Goal: Task Accomplishment & Management: Complete application form

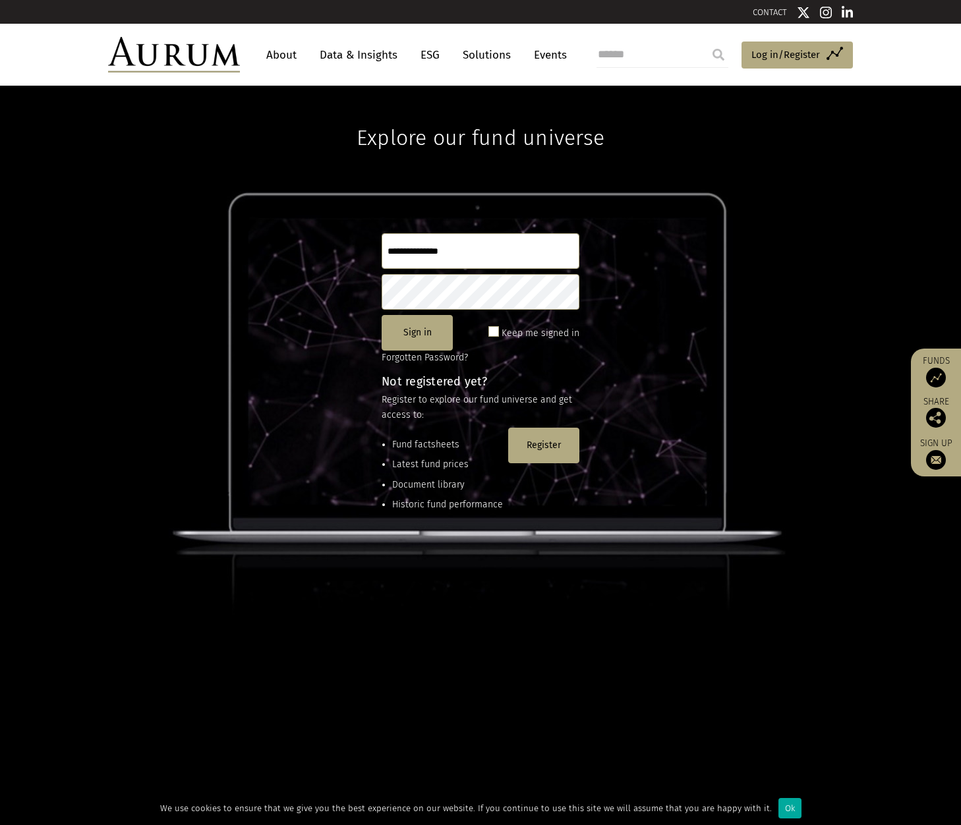
click at [295, 51] on link "About" at bounding box center [282, 55] width 44 height 24
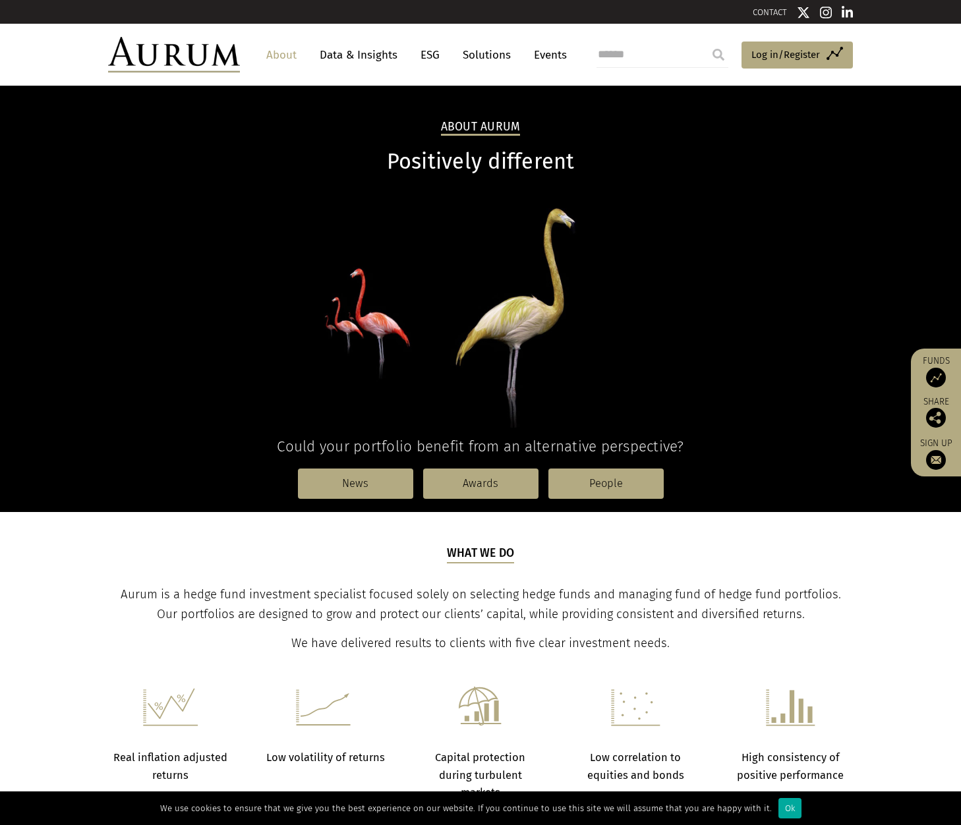
click at [943, 377] on img at bounding box center [936, 378] width 20 height 20
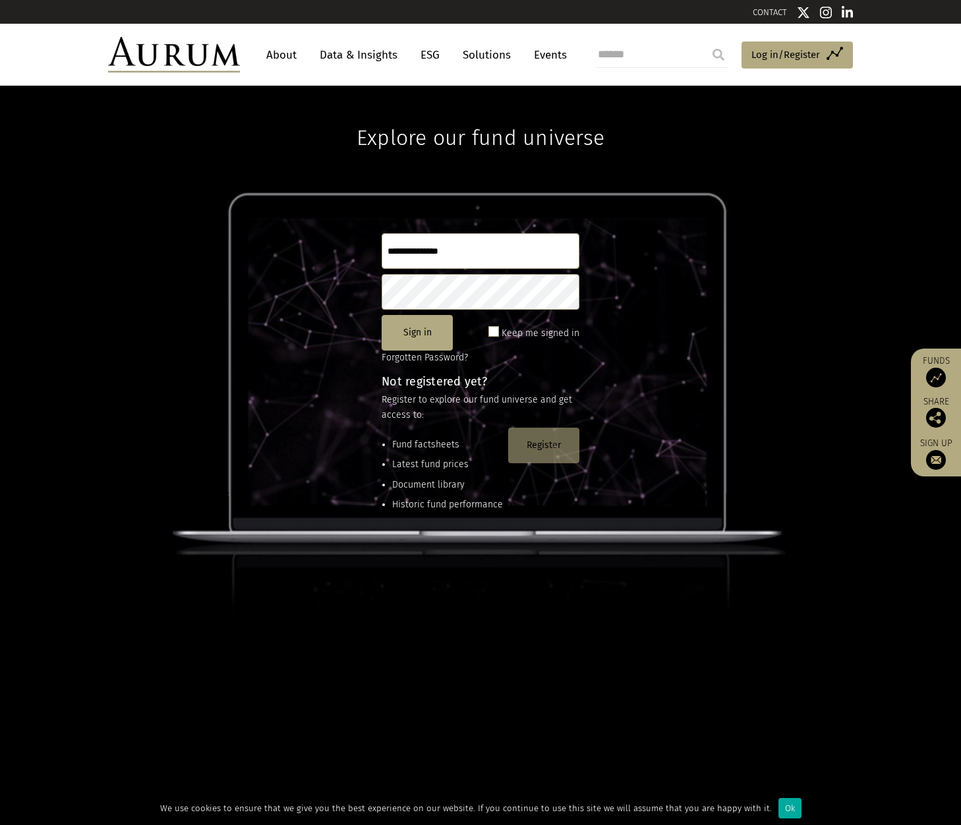
click at [550, 444] on button "Register" at bounding box center [543, 446] width 71 height 36
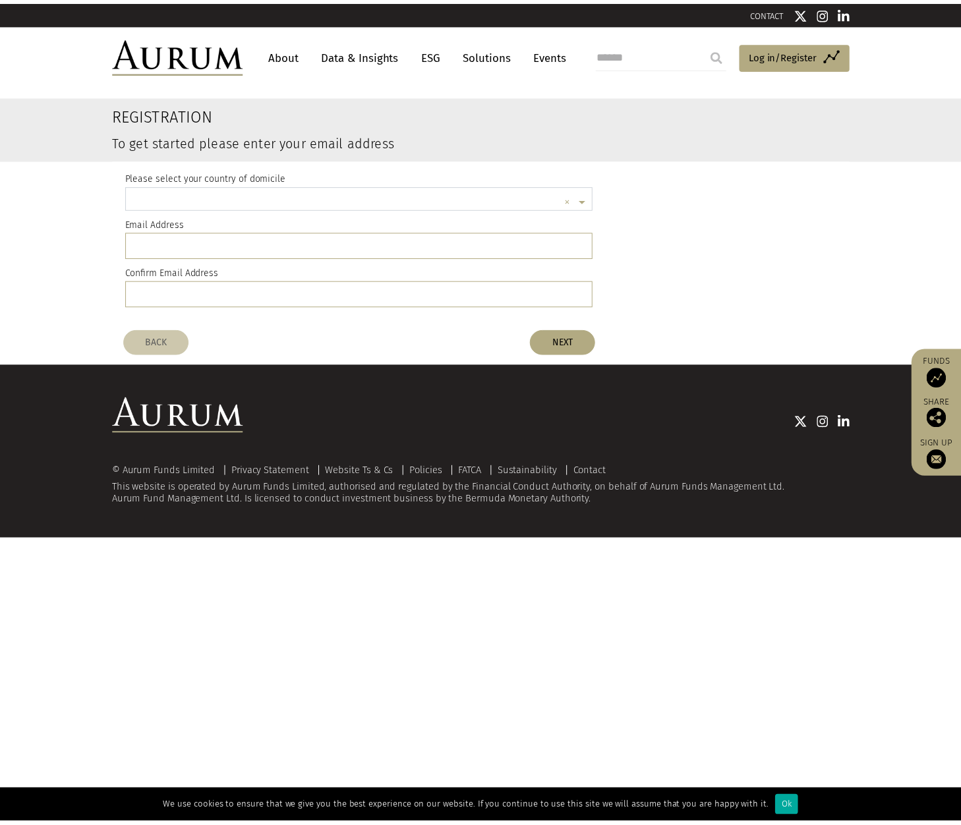
scroll to position [3, 0]
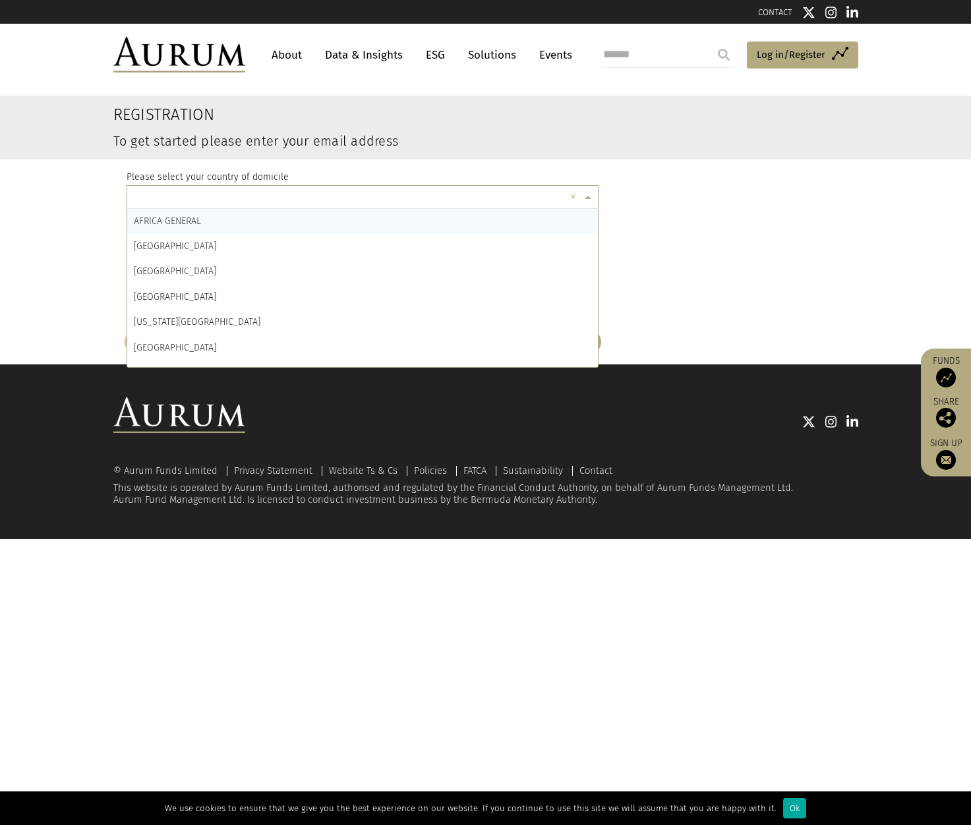
click at [160, 194] on input "text" at bounding box center [350, 199] width 432 height 26
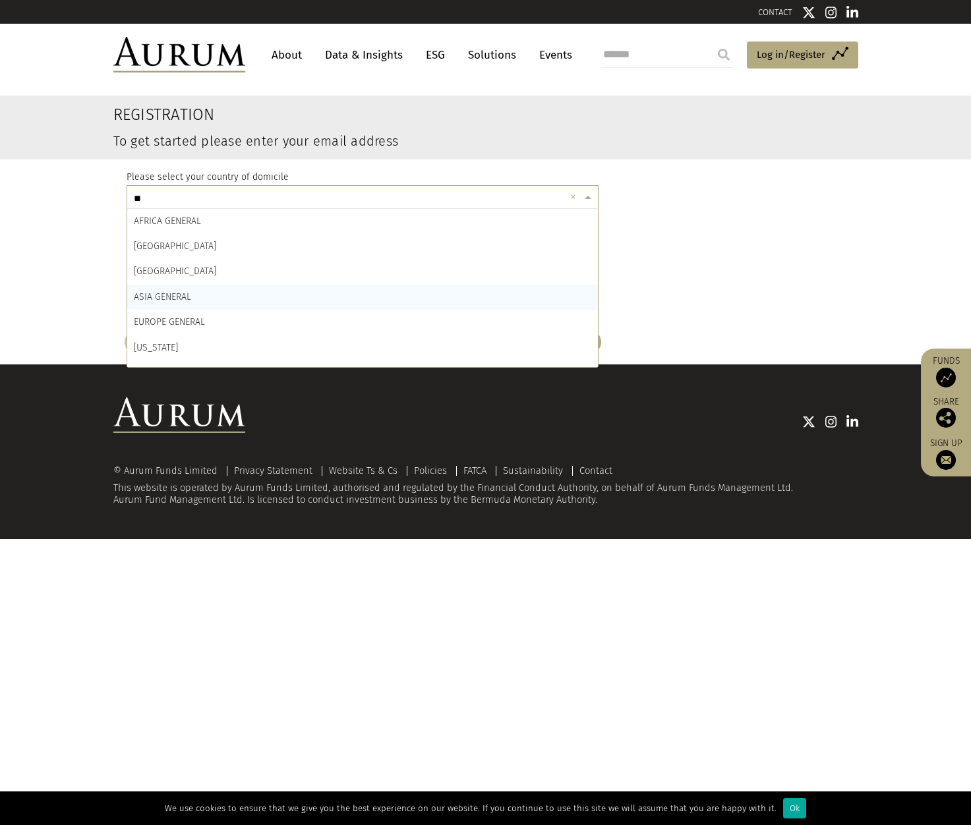
type input "***"
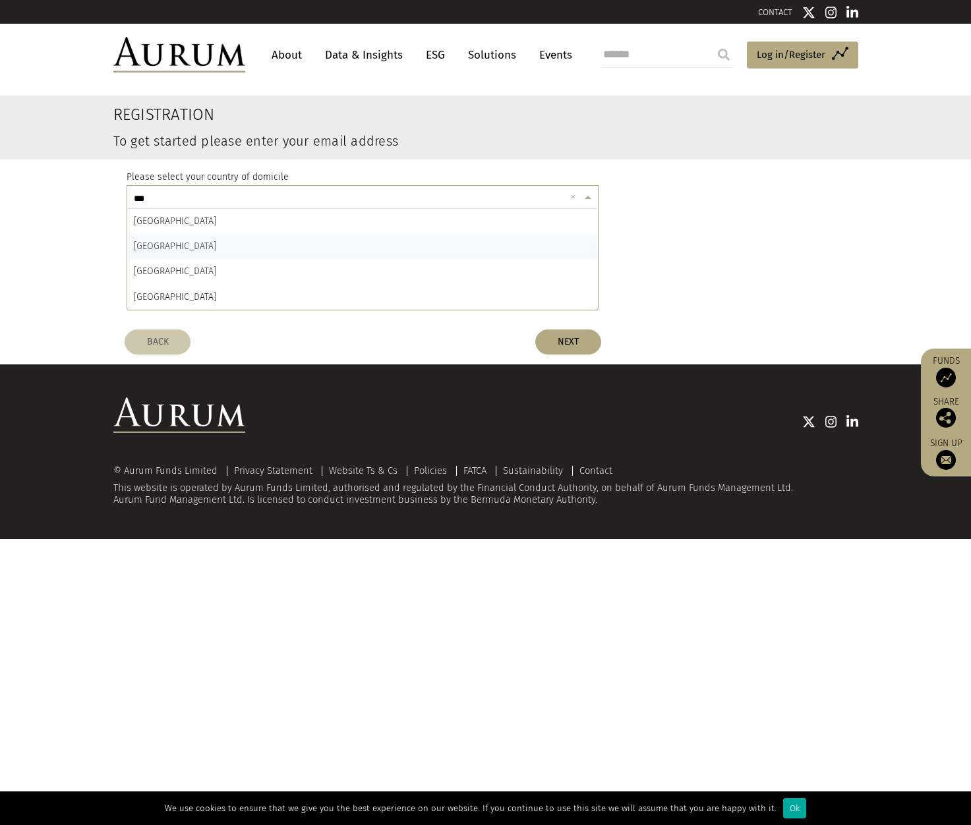
click at [175, 241] on div "GERMANY" at bounding box center [362, 246] width 471 height 25
click at [175, 241] on input "email" at bounding box center [363, 244] width 473 height 26
type input "**********"
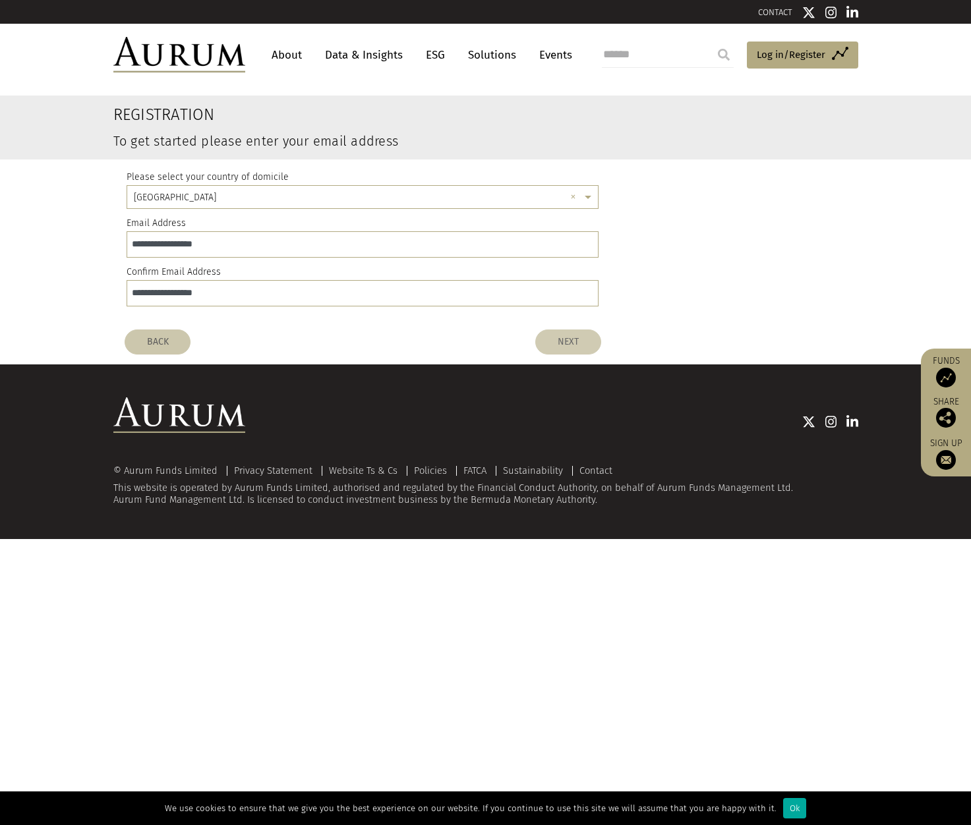
click at [587, 341] on button "NEXT" at bounding box center [568, 342] width 66 height 25
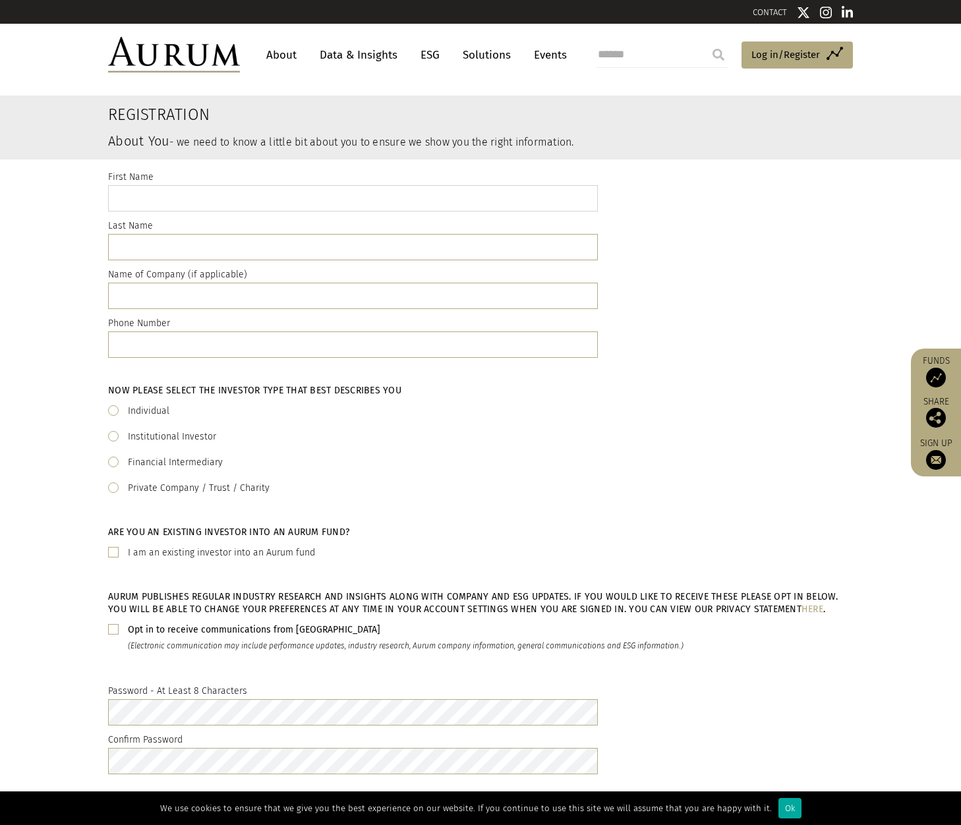
click at [196, 193] on input "text" at bounding box center [353, 198] width 490 height 26
type input "*****"
type input "******"
type input "*"
type input "**********"
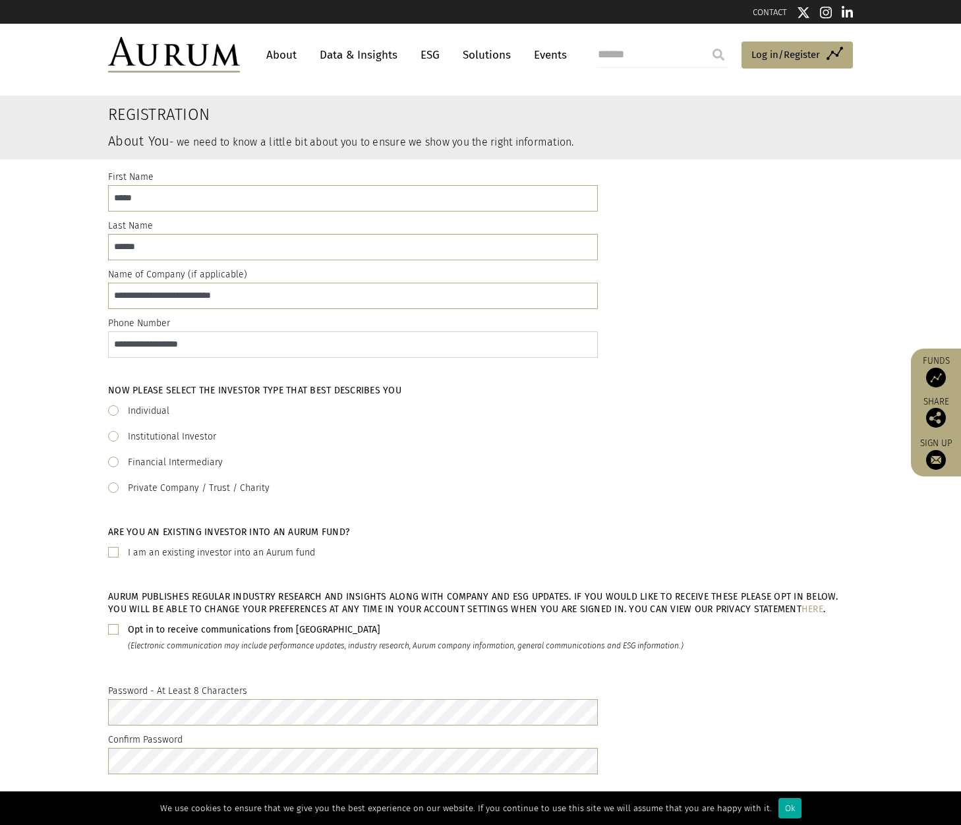
type input "**********"
click at [117, 465] on span at bounding box center [113, 462] width 11 height 11
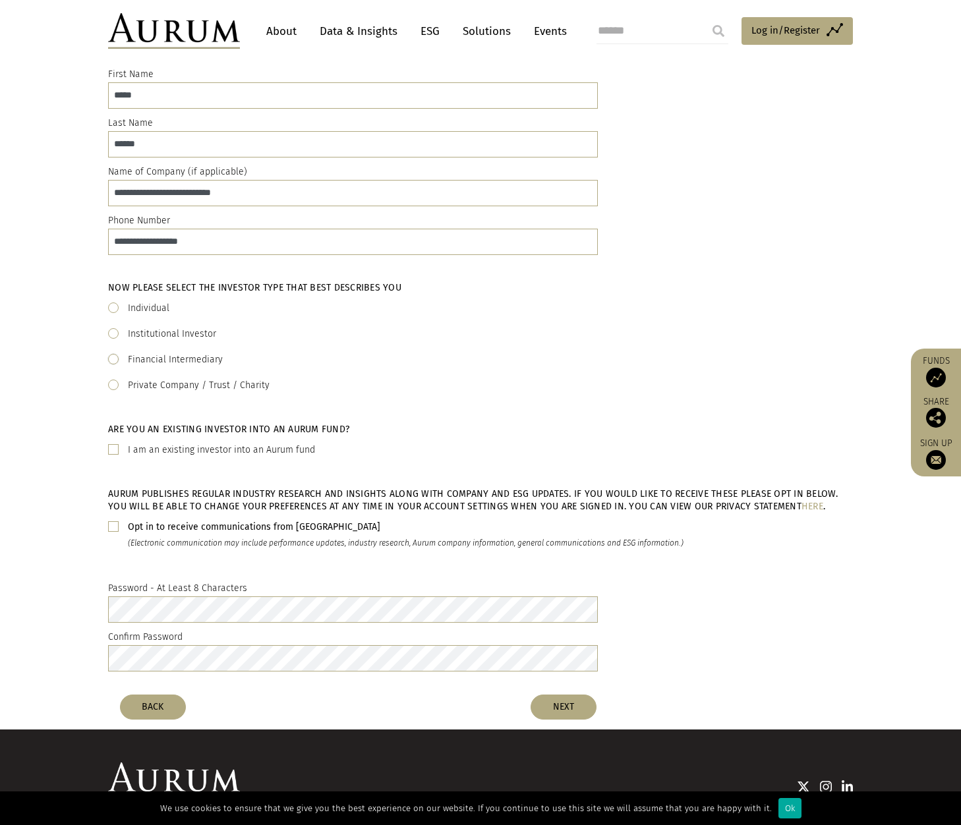
scroll to position [132, 0]
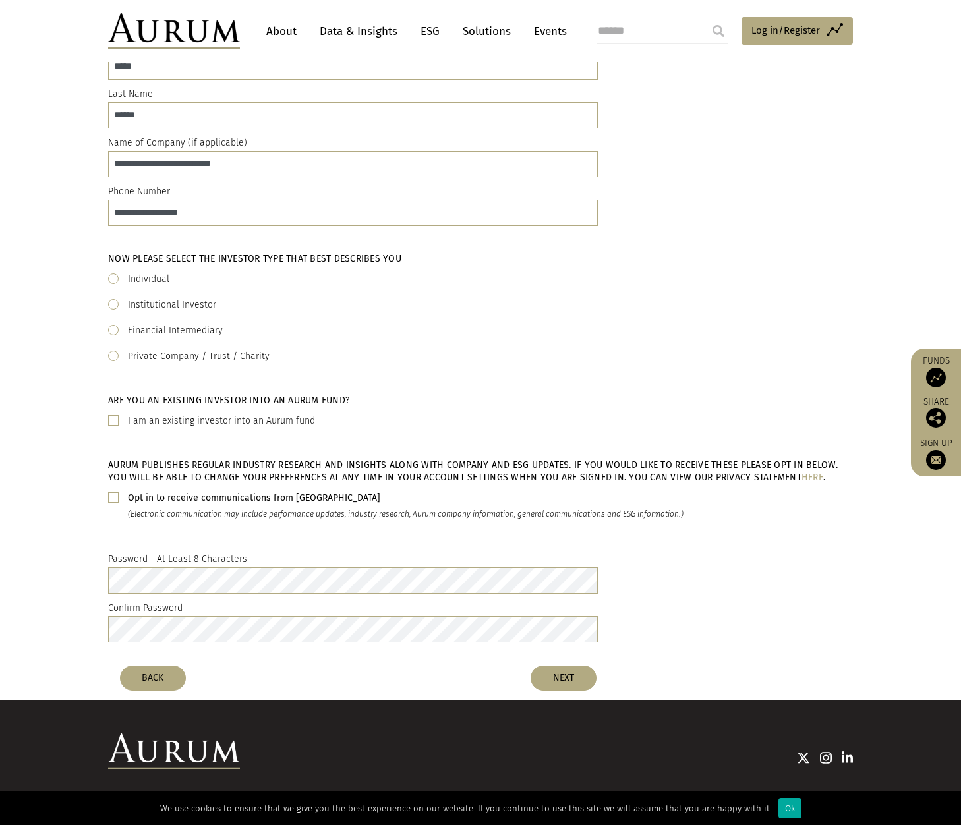
click at [113, 423] on span at bounding box center [113, 420] width 11 height 11
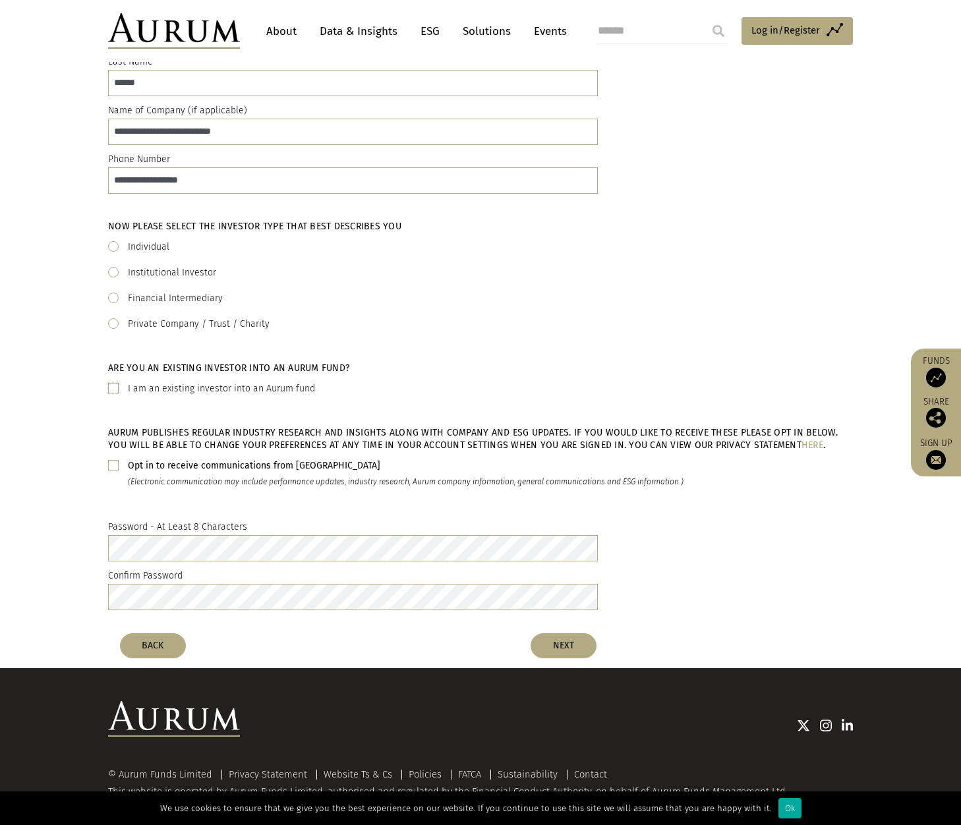
scroll to position [182, 0]
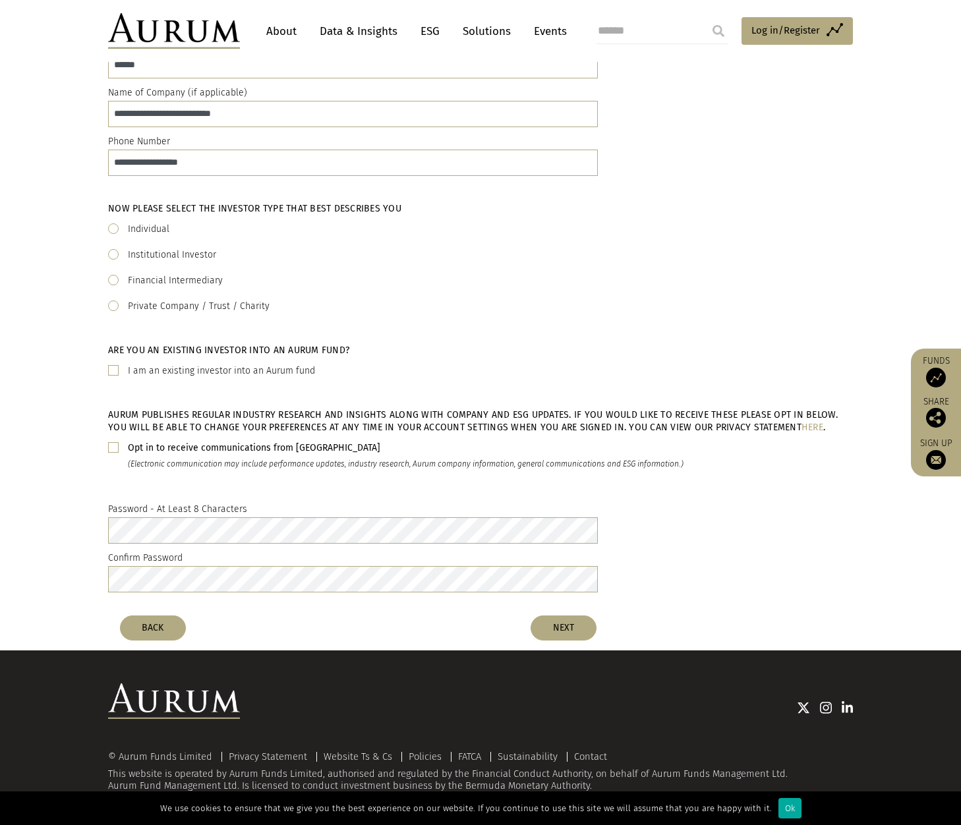
click at [113, 448] on span at bounding box center [113, 447] width 11 height 11
click at [568, 634] on button "NEXT" at bounding box center [564, 628] width 66 height 25
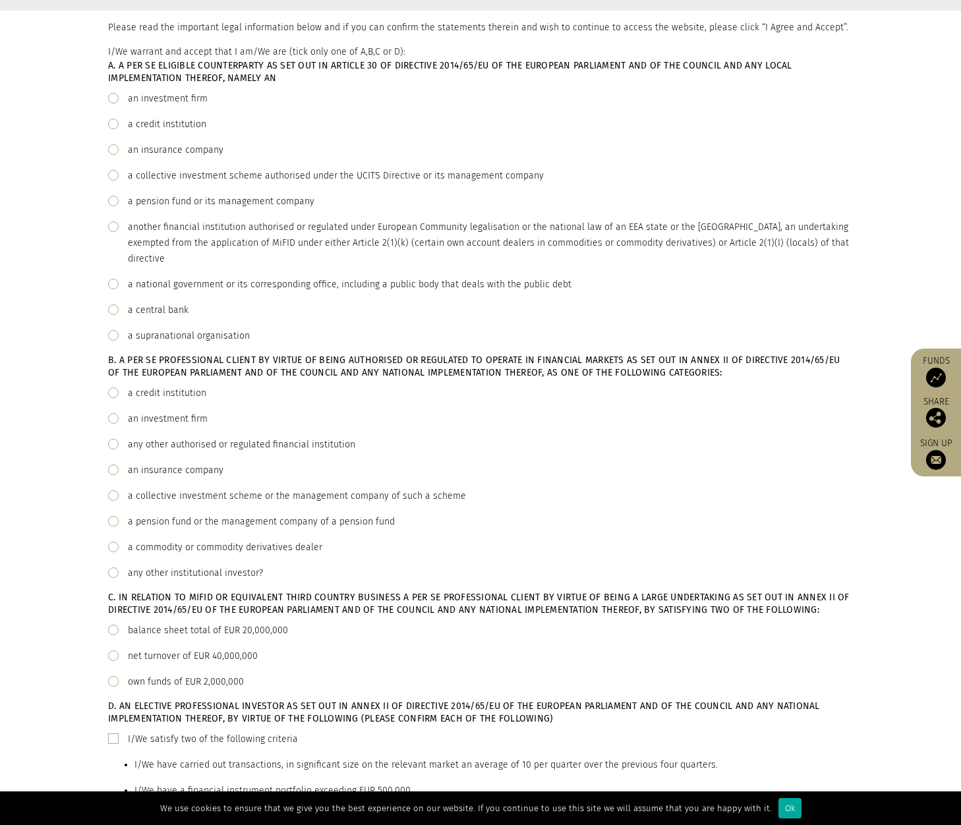
scroll to position [0, 0]
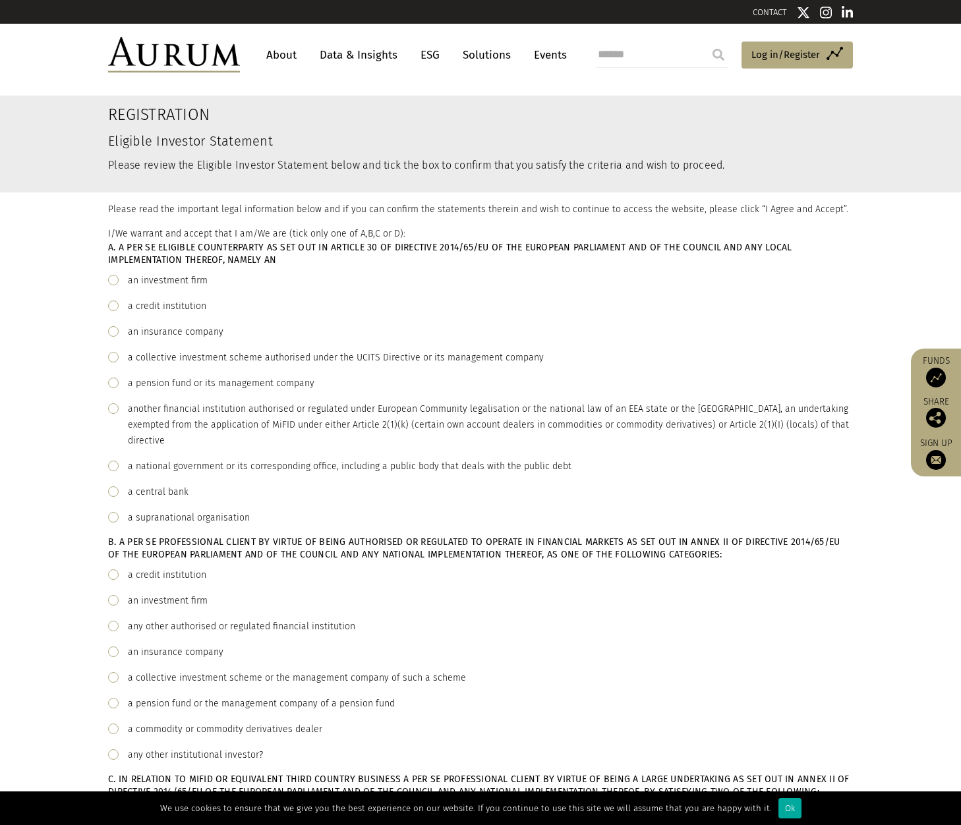
click at [116, 409] on span at bounding box center [113, 408] width 11 height 11
click at [112, 278] on span at bounding box center [113, 280] width 11 height 11
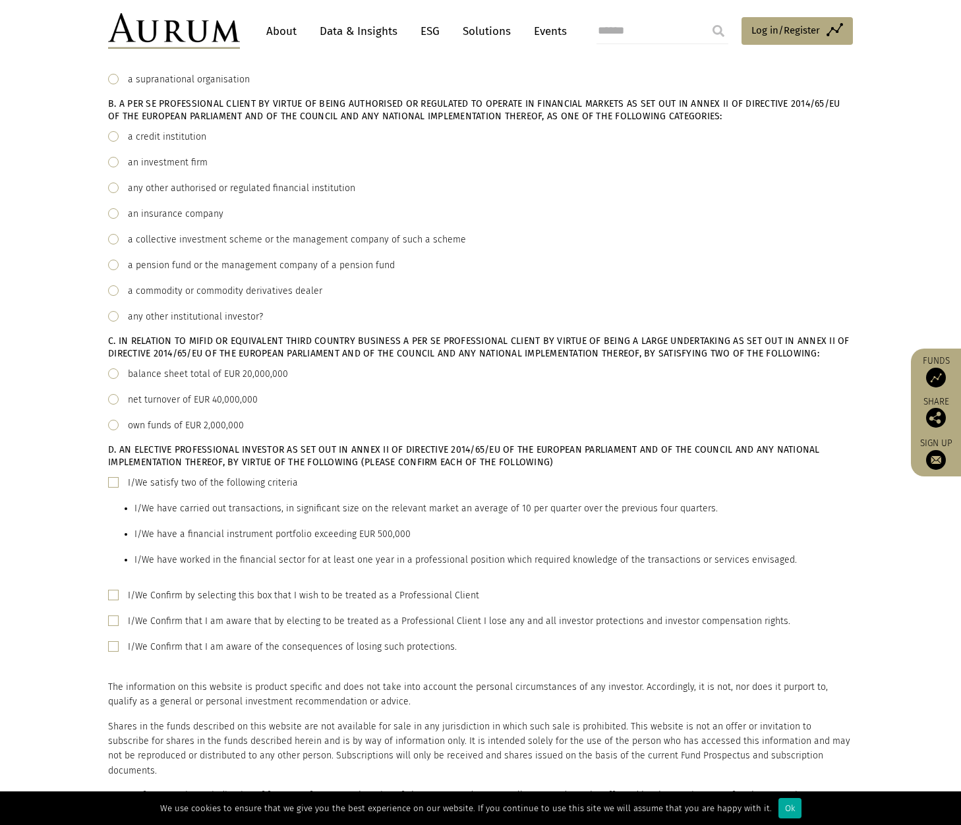
scroll to position [461, 0]
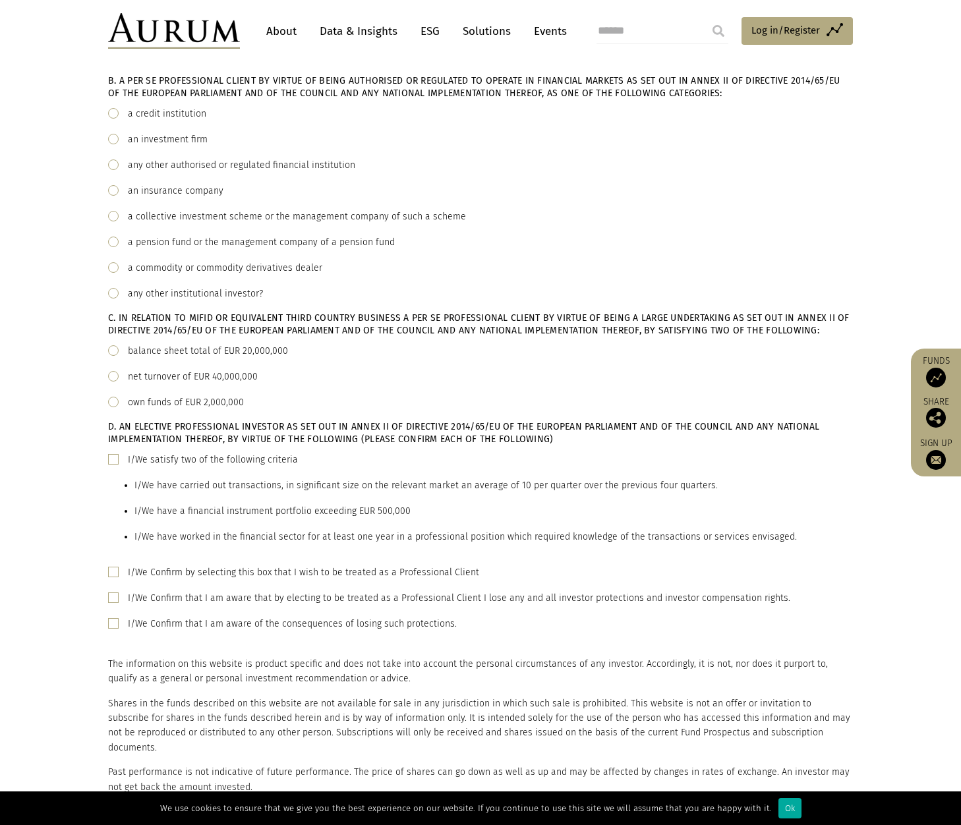
click at [113, 351] on span at bounding box center [113, 350] width 11 height 11
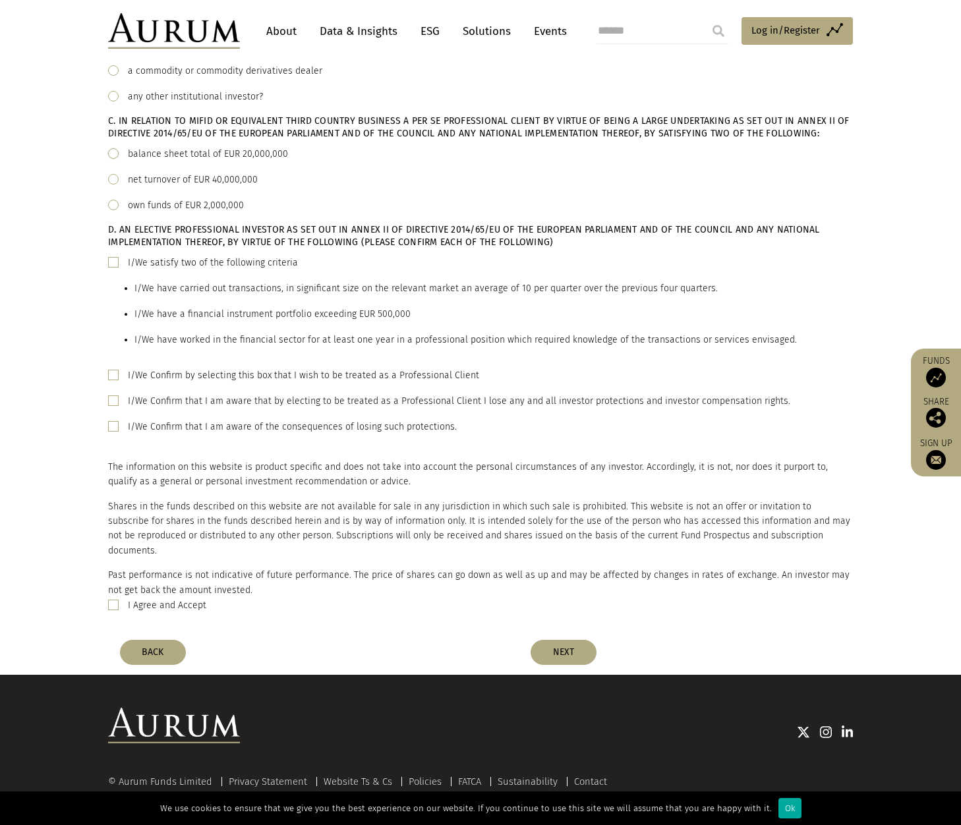
scroll to position [659, 0]
click at [113, 599] on span at bounding box center [113, 604] width 11 height 11
click at [566, 639] on button "NEXT" at bounding box center [564, 651] width 66 height 25
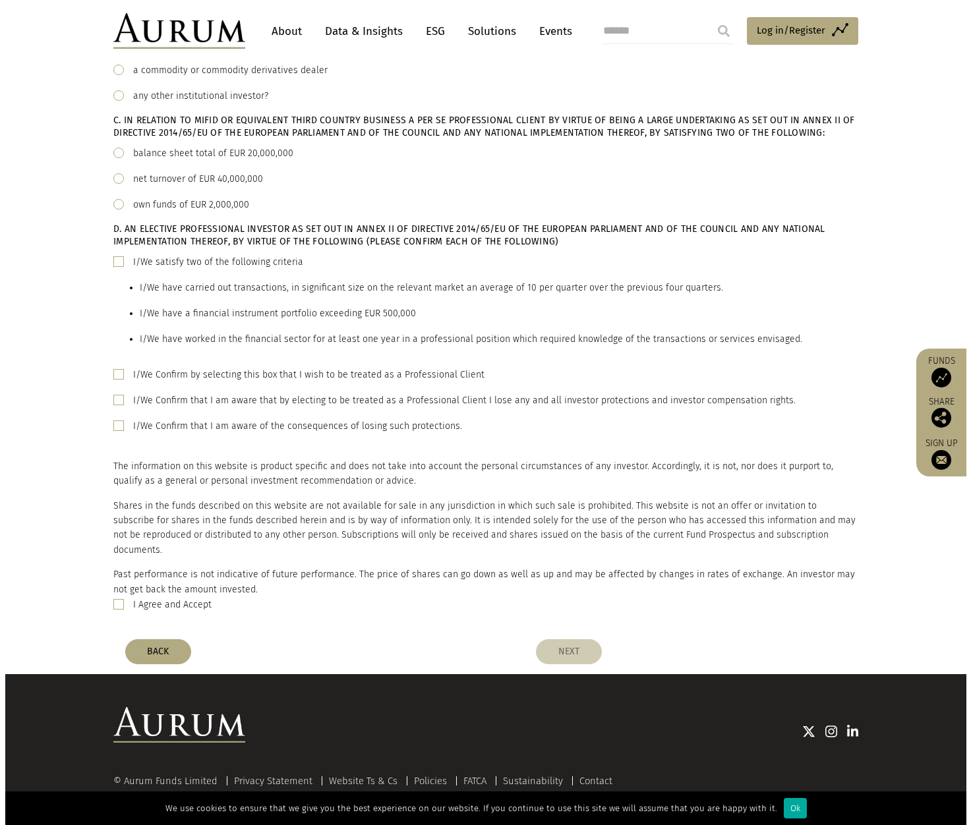
scroll to position [0, 0]
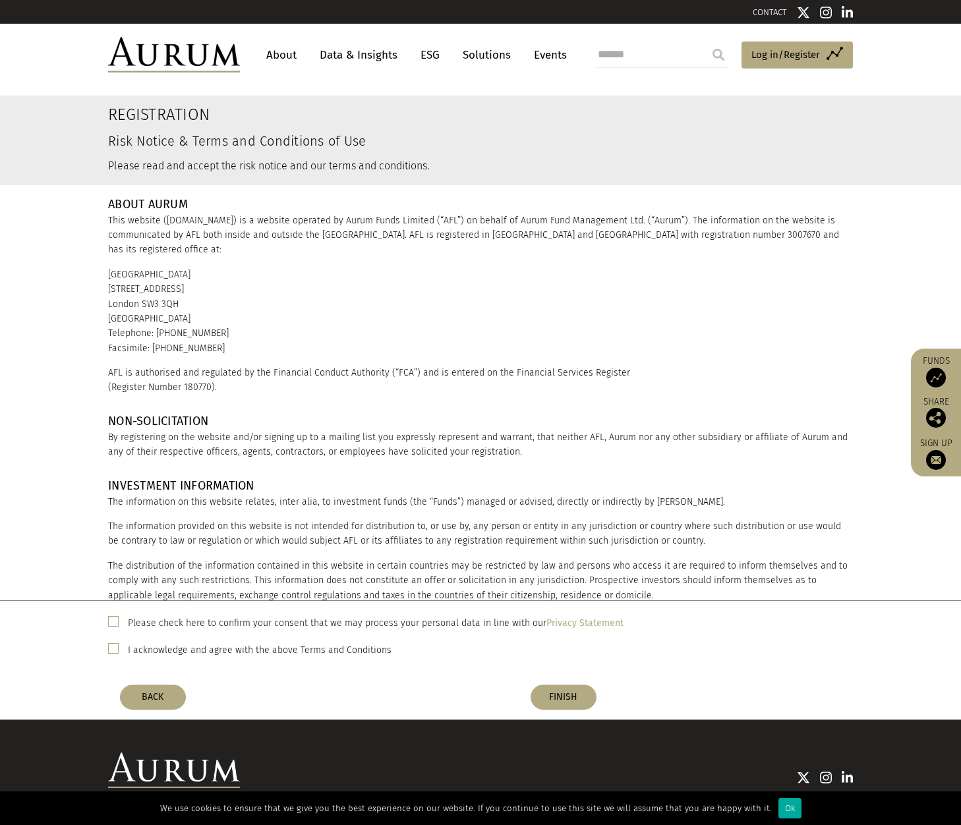
click at [109, 625] on span at bounding box center [113, 621] width 11 height 11
click at [118, 650] on span at bounding box center [113, 648] width 11 height 11
click at [568, 699] on button "FINISH" at bounding box center [564, 697] width 66 height 25
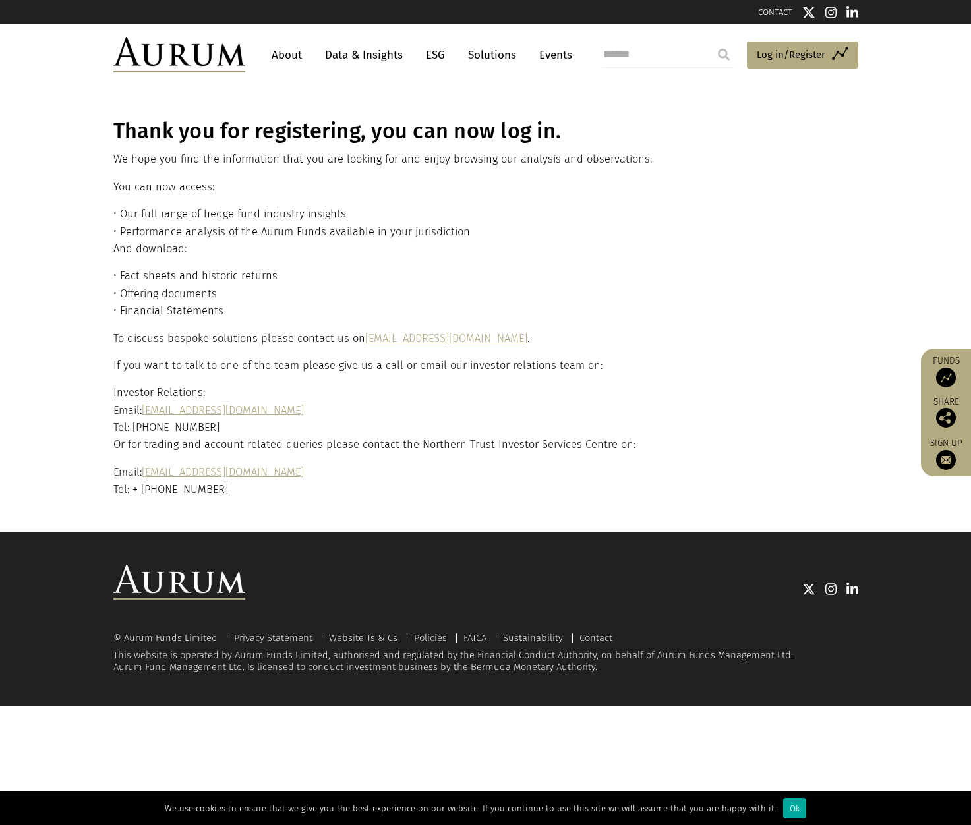
click at [807, 179] on p "You can now access:" at bounding box center [484, 187] width 742 height 17
click at [787, 49] on span "Log in/Register" at bounding box center [791, 55] width 69 height 16
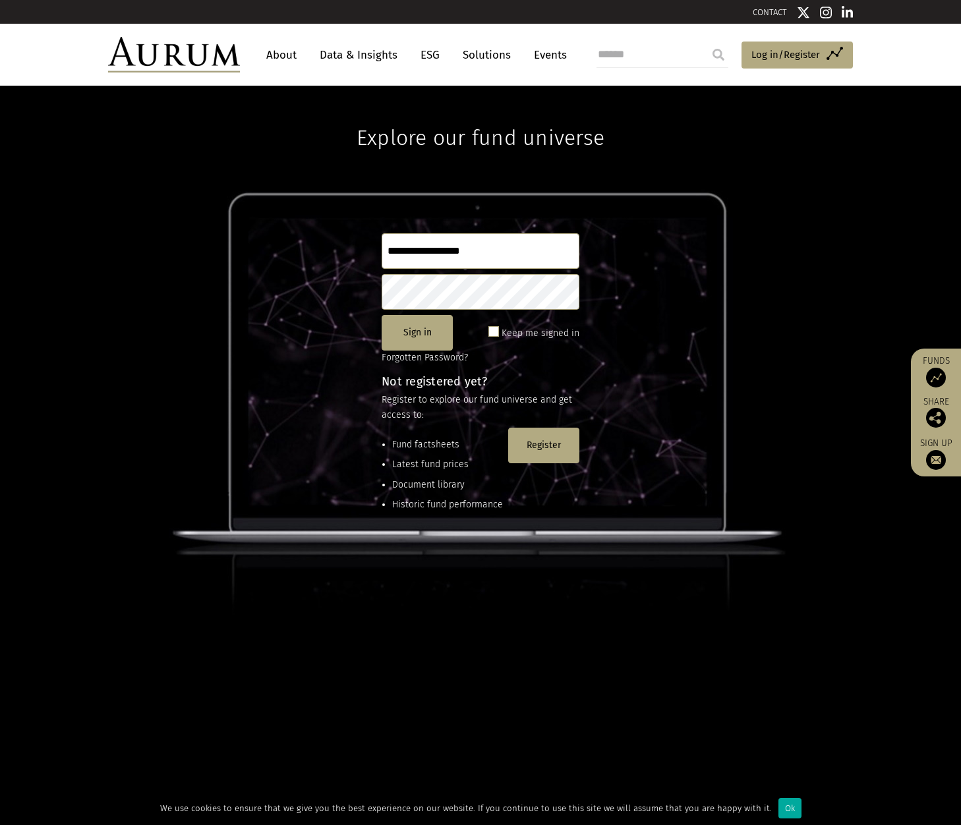
type input "**********"
click at [433, 335] on button "Sign in" at bounding box center [417, 333] width 71 height 36
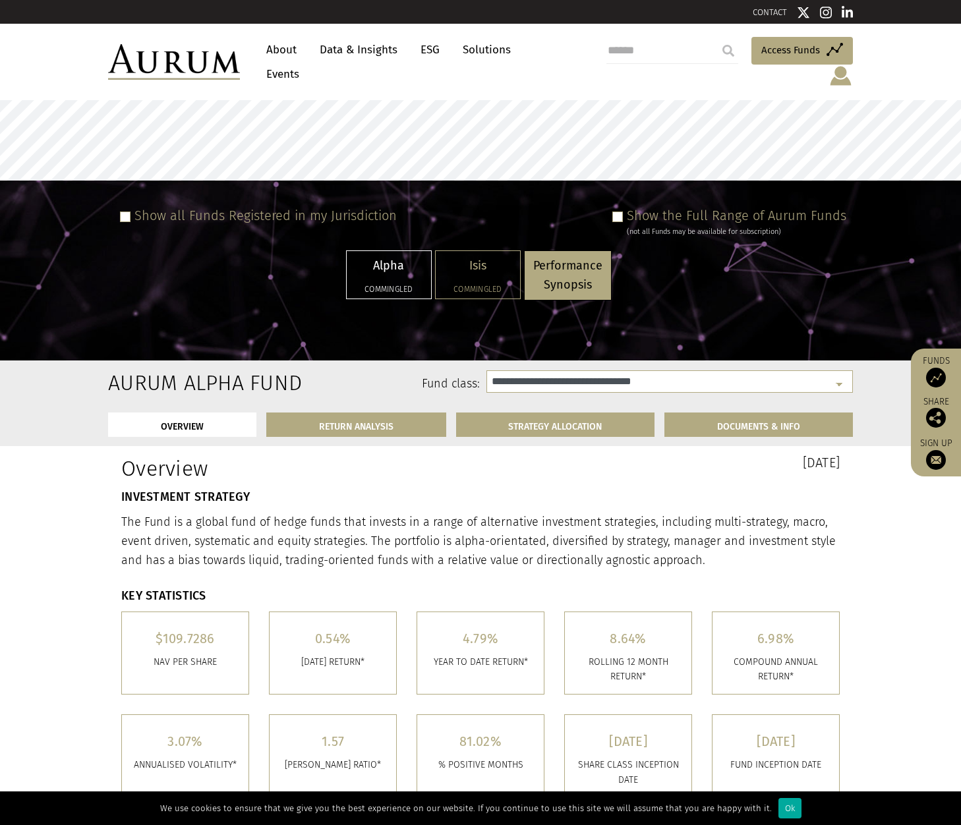
select select "**********"
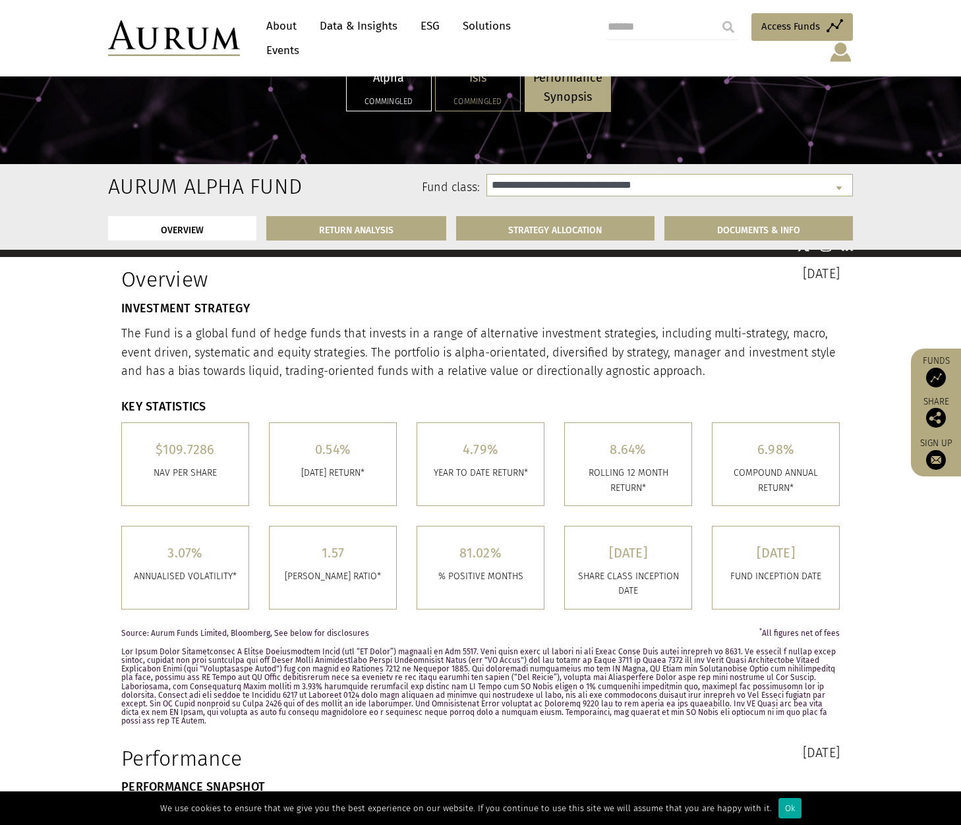
scroll to position [198, 0]
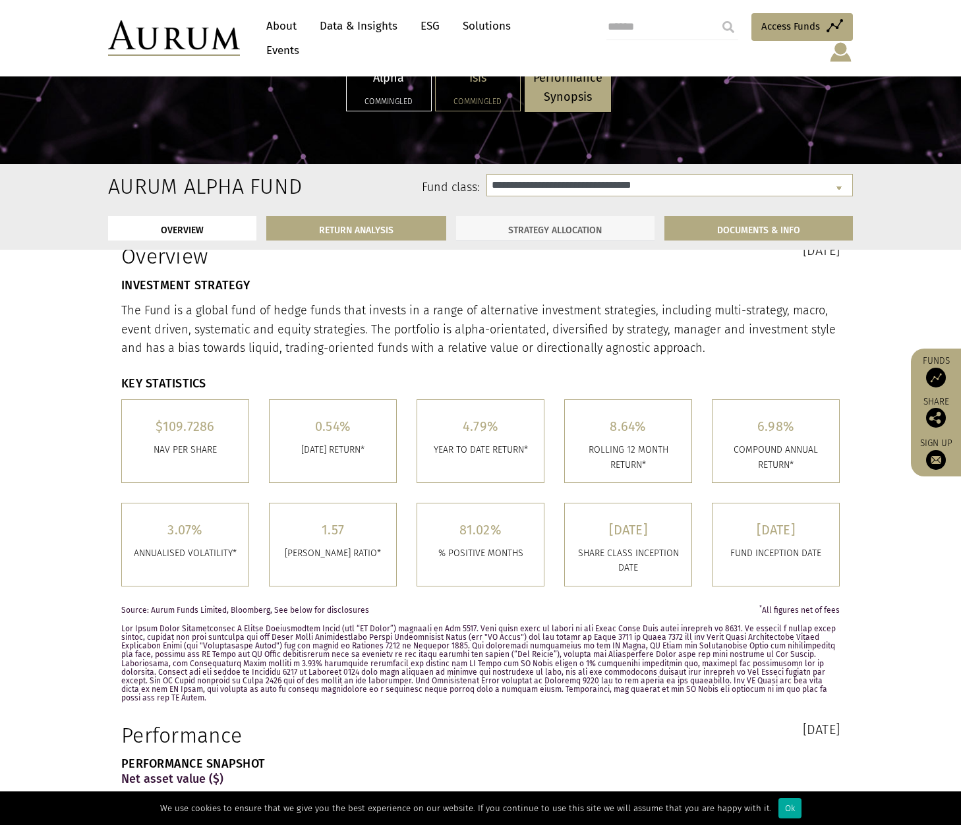
click at [565, 233] on link "STRATEGY ALLOCATION" at bounding box center [555, 228] width 199 height 24
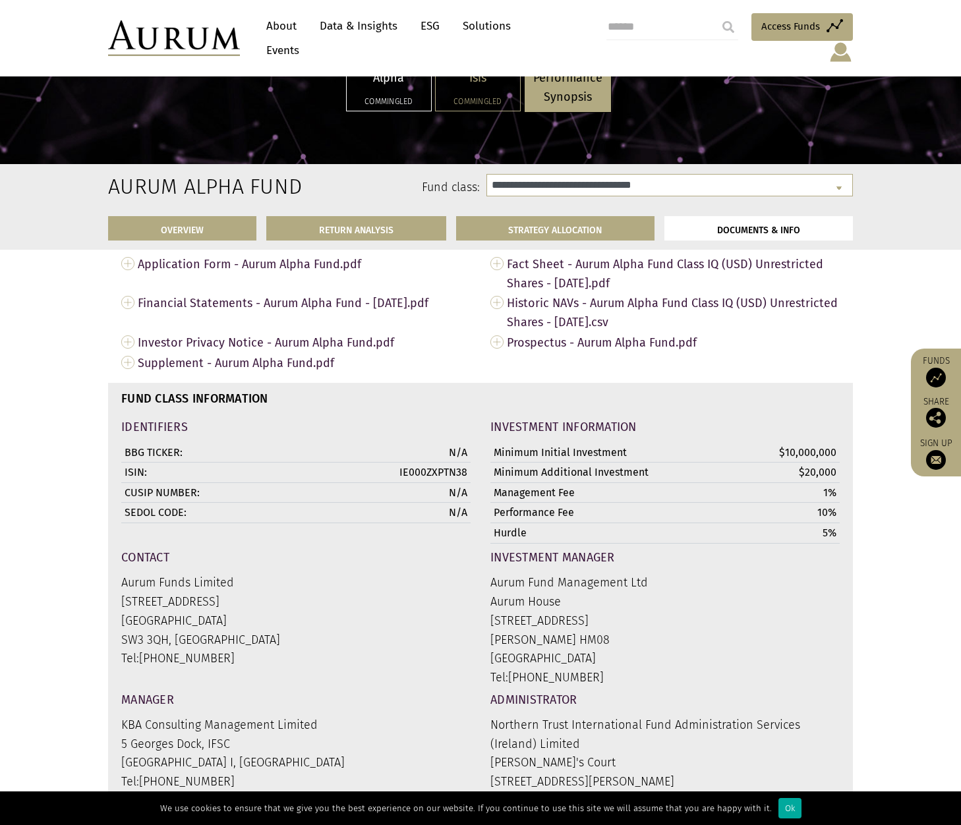
scroll to position [4518, 0]
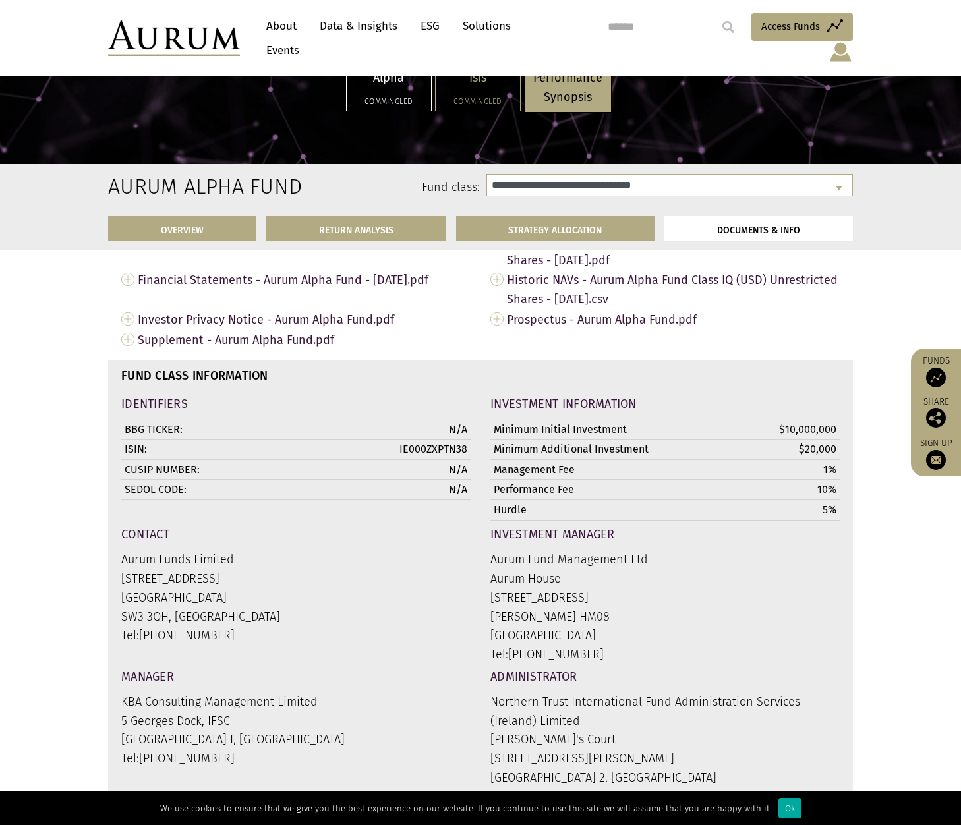
click at [432, 440] on td "IE000ZXPTN38" at bounding box center [407, 450] width 127 height 20
click at [367, 594] on p "Aurum Funds Limited [STREET_ADDRESS] Tel: [PHONE_NUMBER]" at bounding box center [295, 597] width 349 height 95
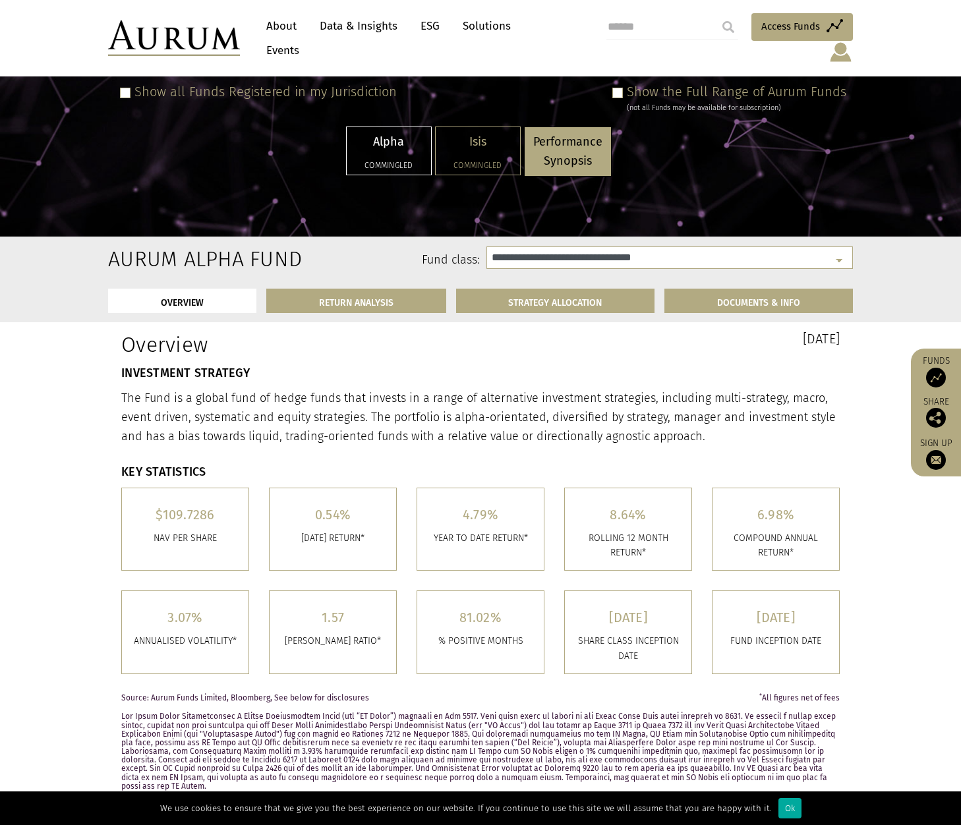
scroll to position [101, 0]
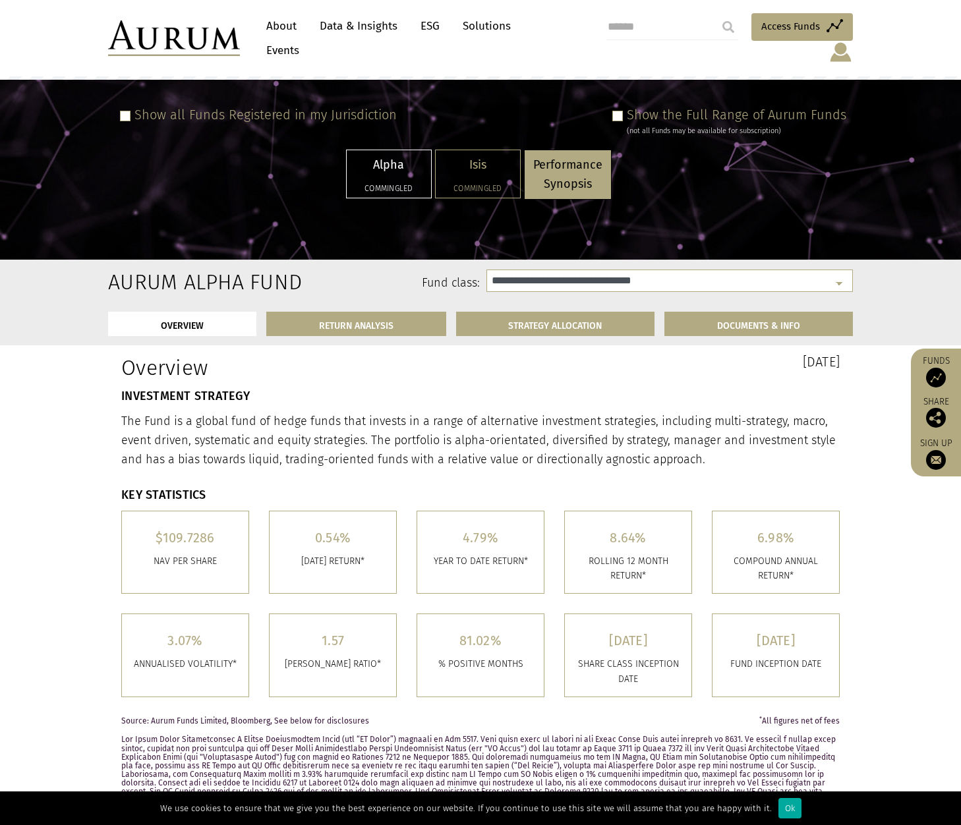
click at [417, 370] on div "Overview" at bounding box center [295, 372] width 369 height 35
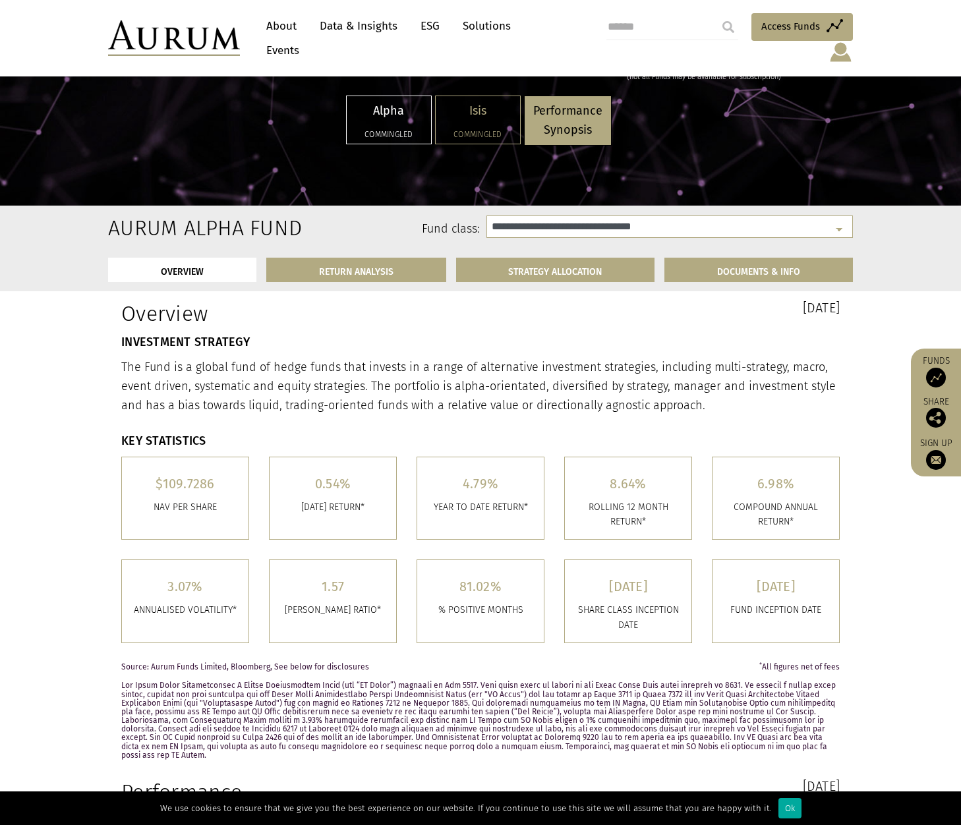
scroll to position [132, 0]
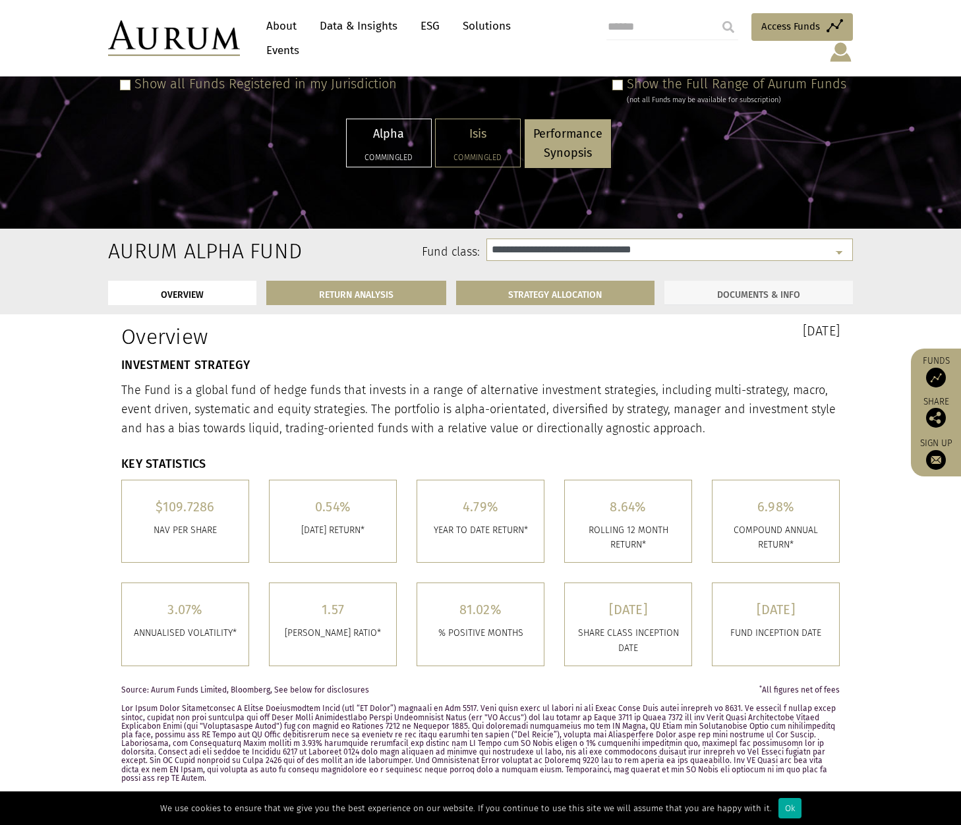
click at [765, 281] on link "DOCUMENTS & INFO" at bounding box center [759, 293] width 189 height 24
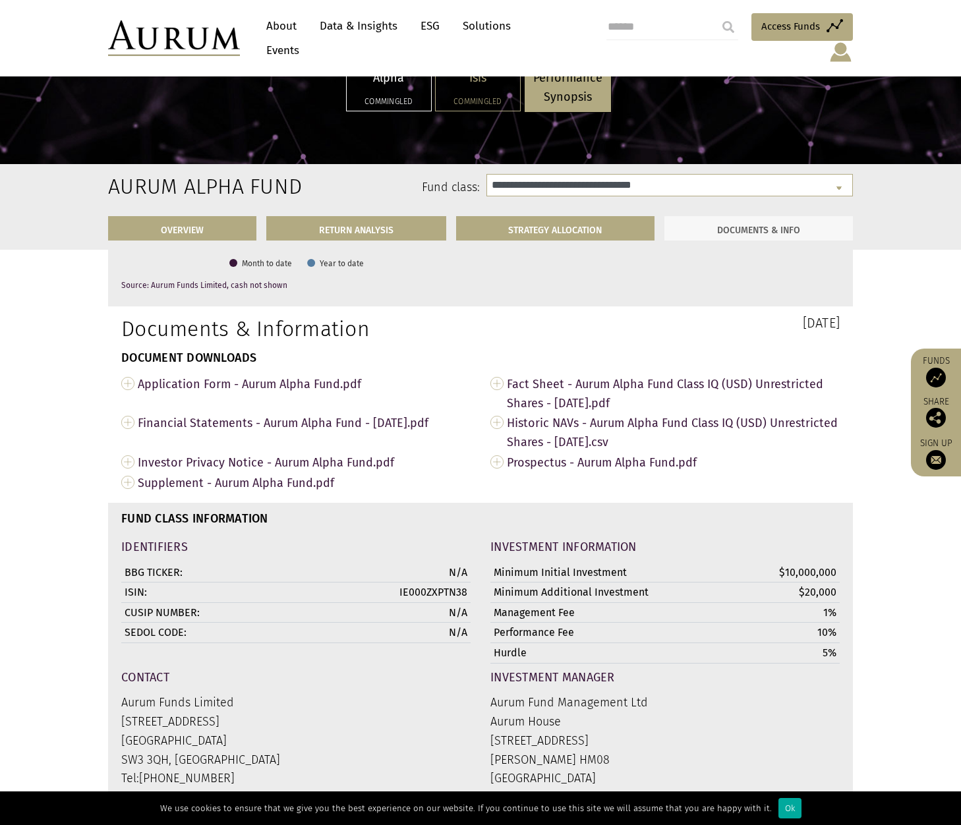
scroll to position [4416, 0]
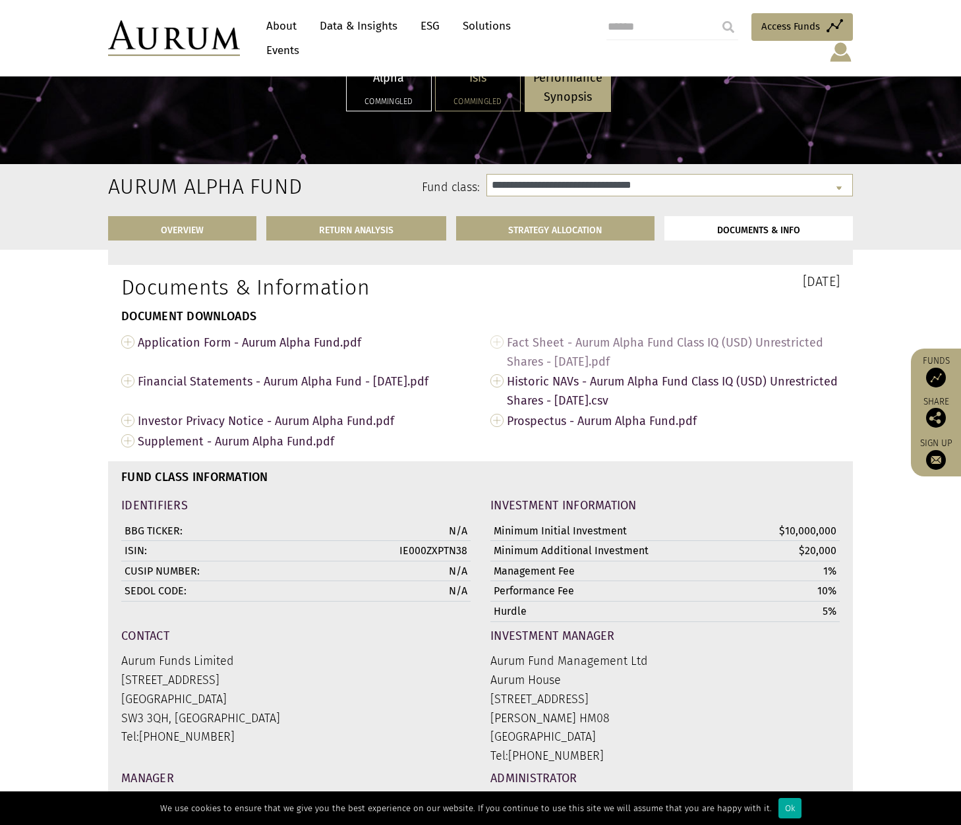
click at [609, 332] on span "Fact Sheet - Aurum Alpha Fund Class IQ (USD) Unrestricted Shares - [DATE].pdf" at bounding box center [673, 352] width 333 height 40
